Goal: Task Accomplishment & Management: Complete application form

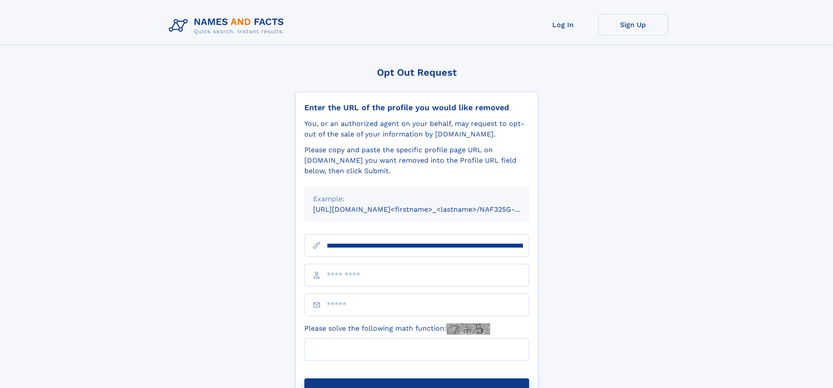
type input "**********"
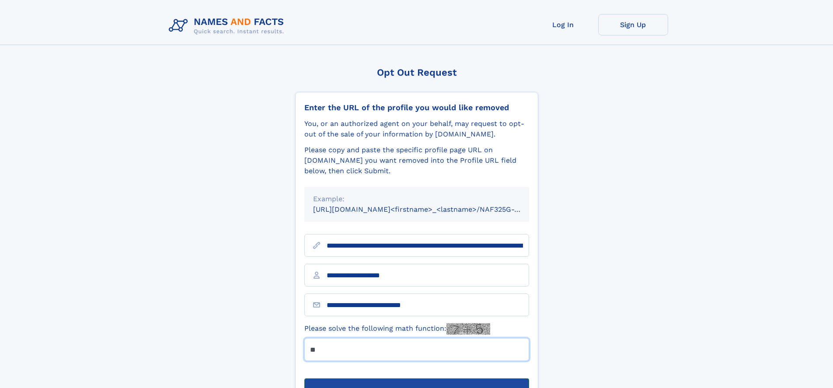
type input "**"
click at [416, 378] on button "Submit Opt Out Request" at bounding box center [416, 392] width 225 height 28
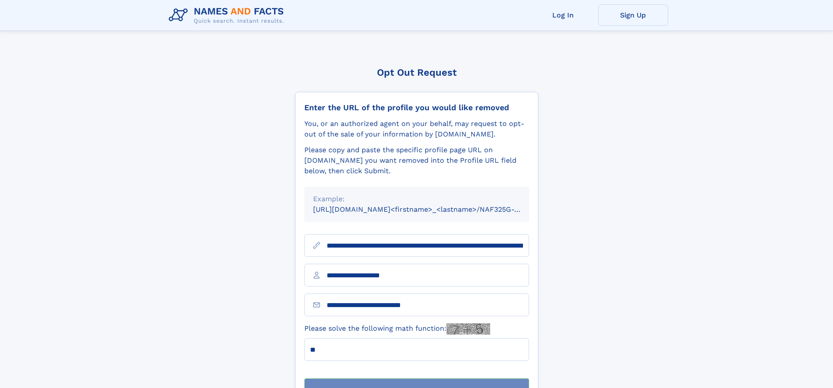
scroll to position [28, 0]
